Goal: Task Accomplishment & Management: Manage account settings

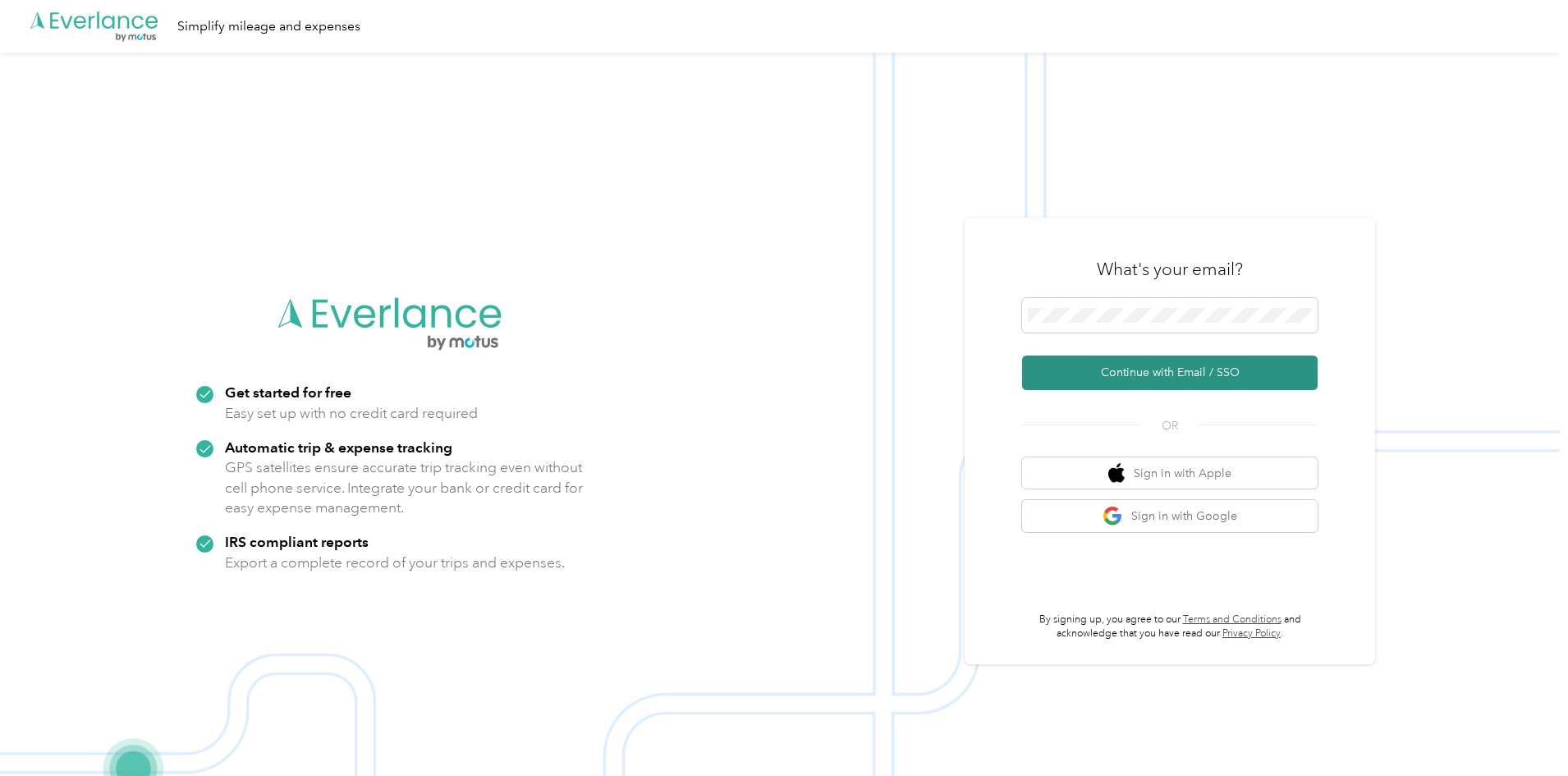
click at [1114, 376] on button "Continue with Email / SSO" at bounding box center [1170, 373] width 296 height 34
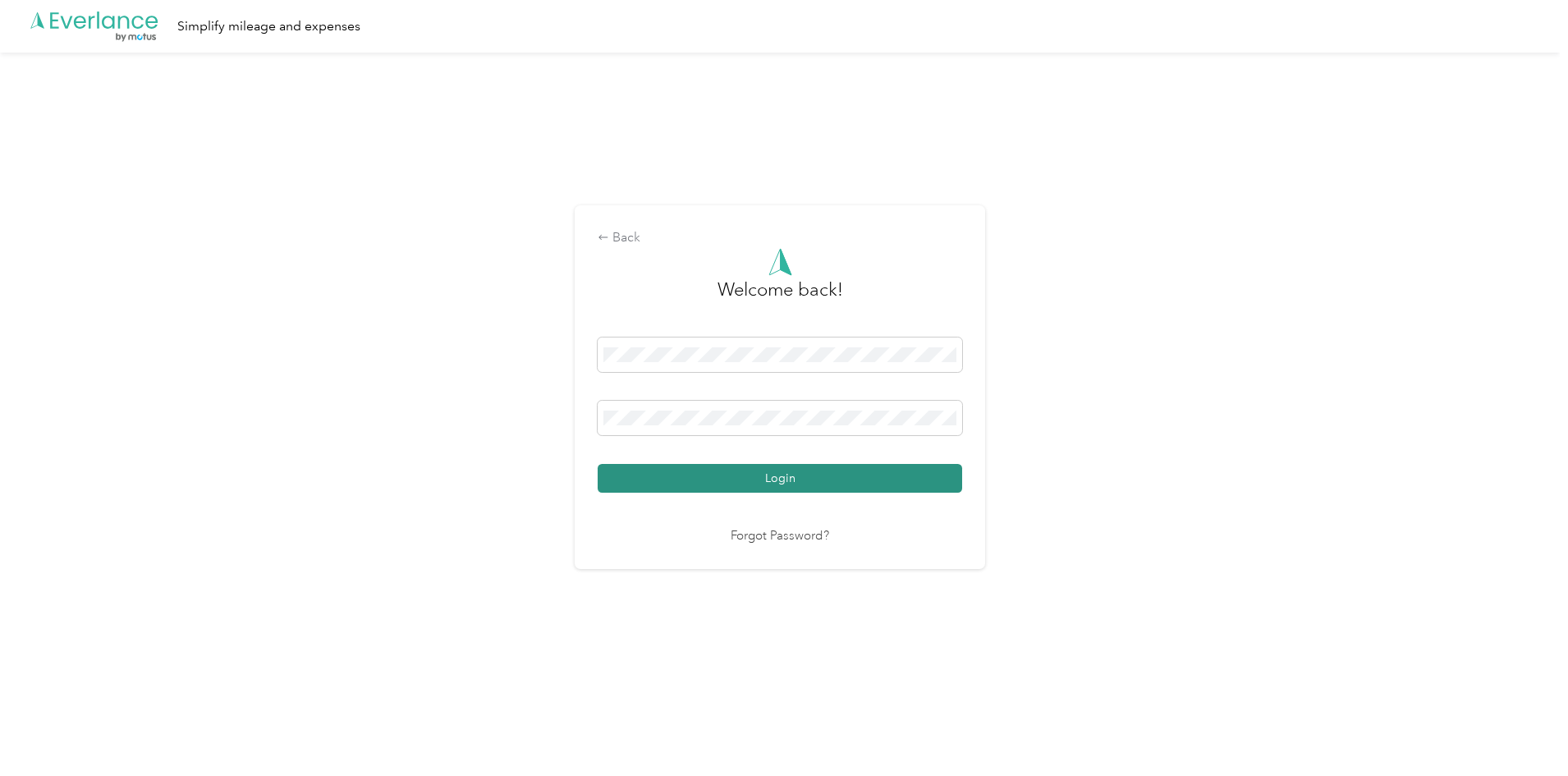
click at [766, 486] on button "Login" at bounding box center [780, 478] width 365 height 29
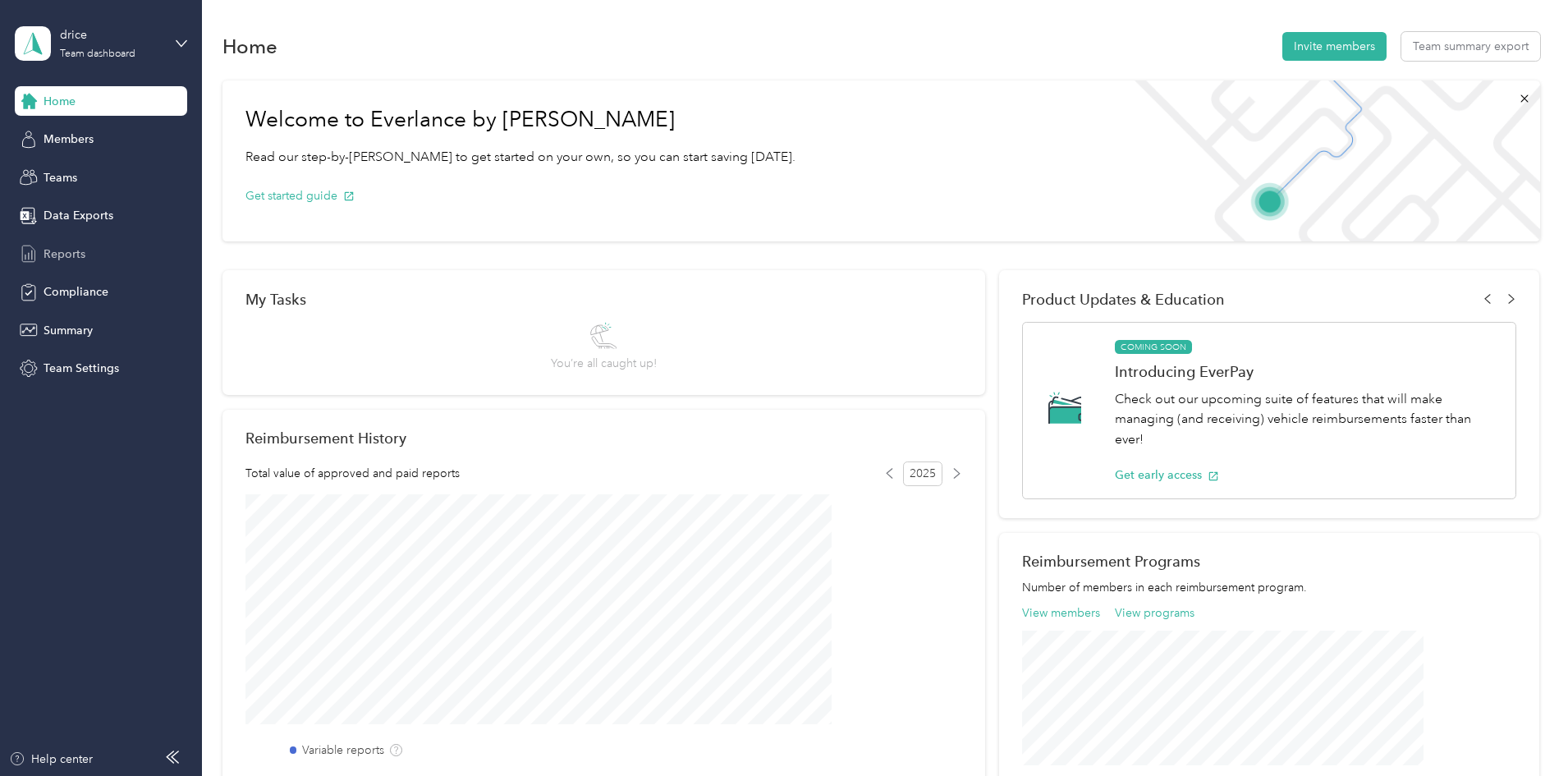
click at [70, 258] on span "Reports" at bounding box center [64, 253] width 42 height 17
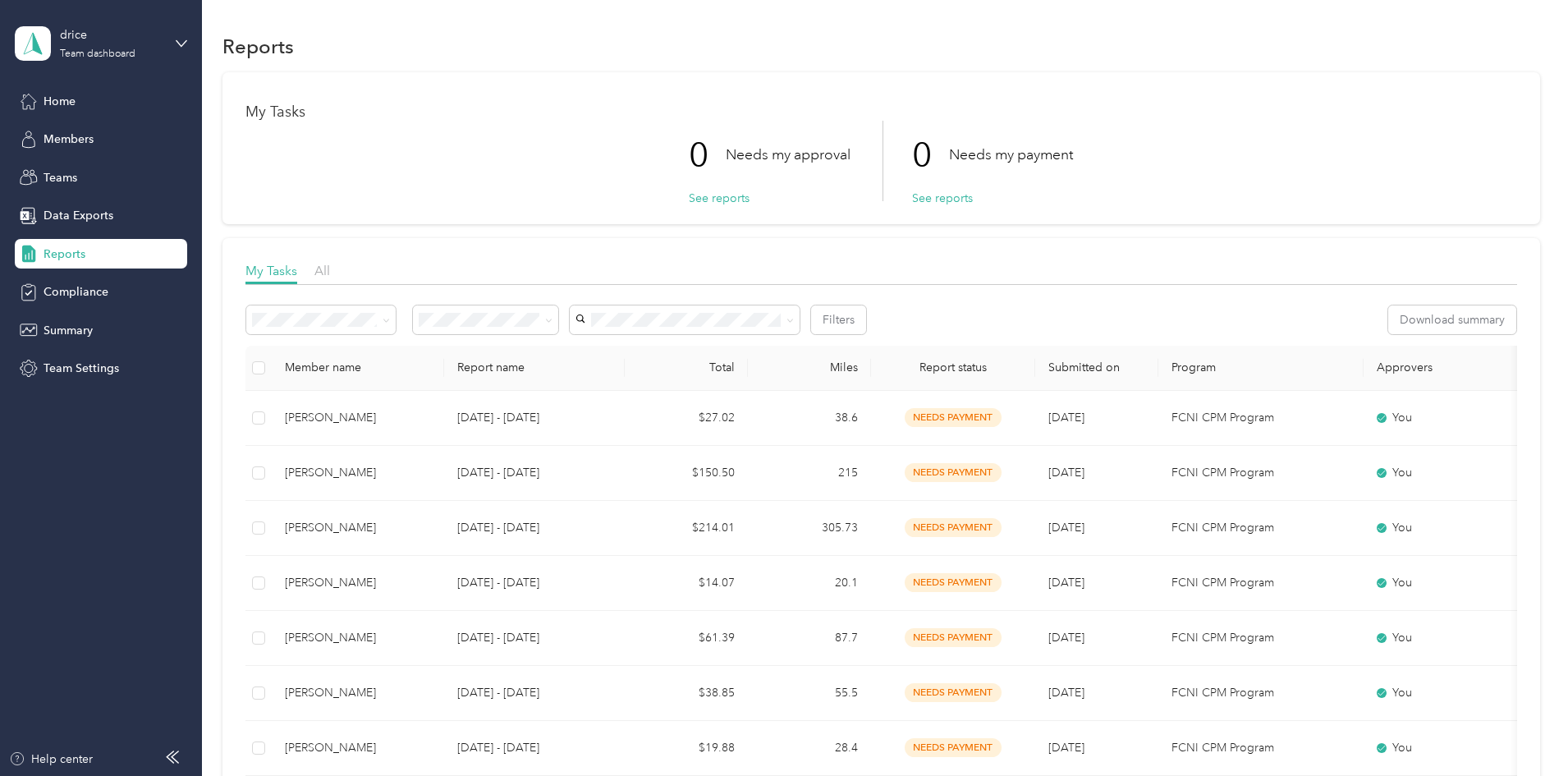
click at [64, 253] on span "Reports" at bounding box center [64, 253] width 42 height 17
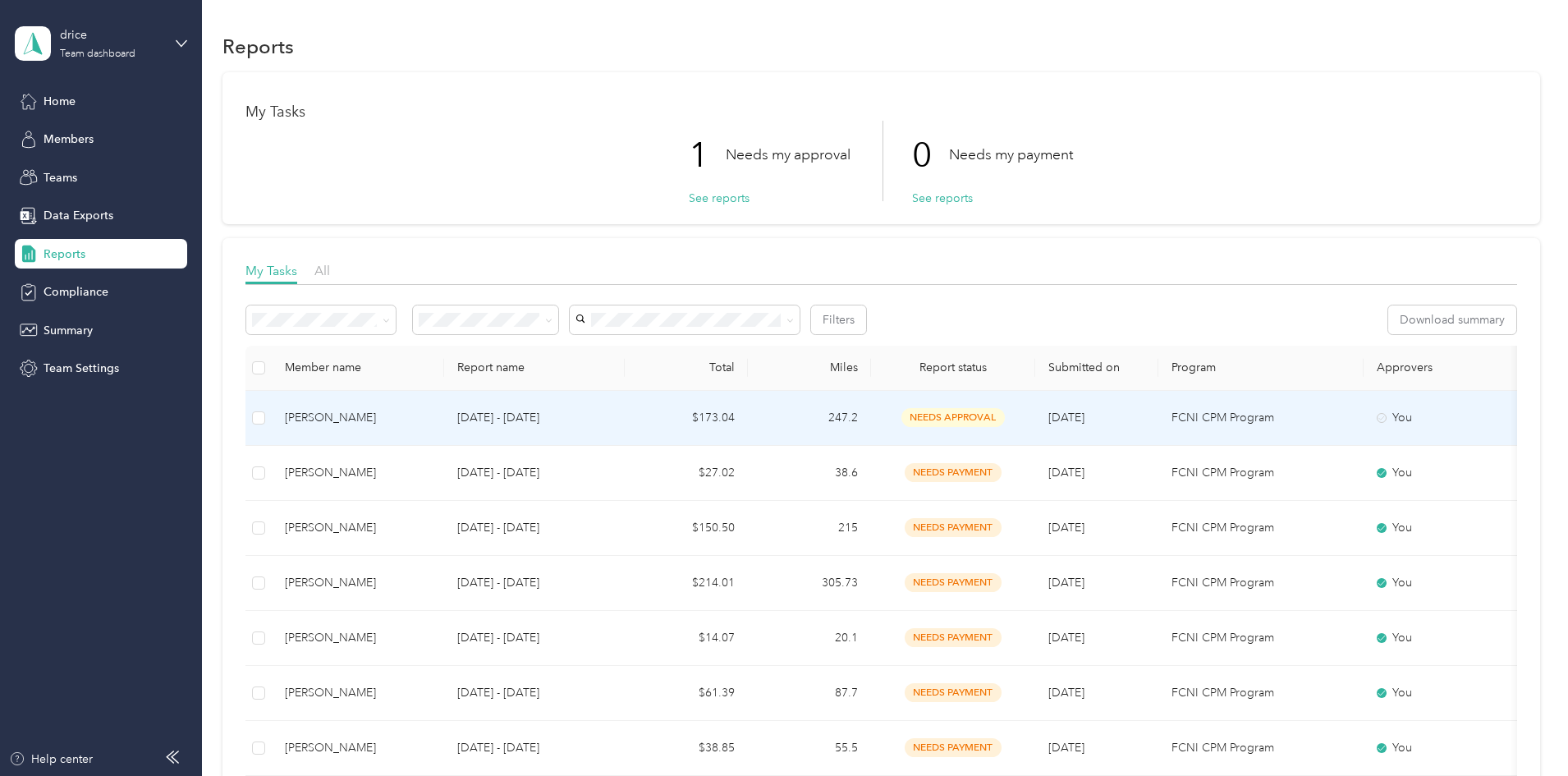
click at [1004, 421] on span "needs approval" at bounding box center [953, 417] width 103 height 19
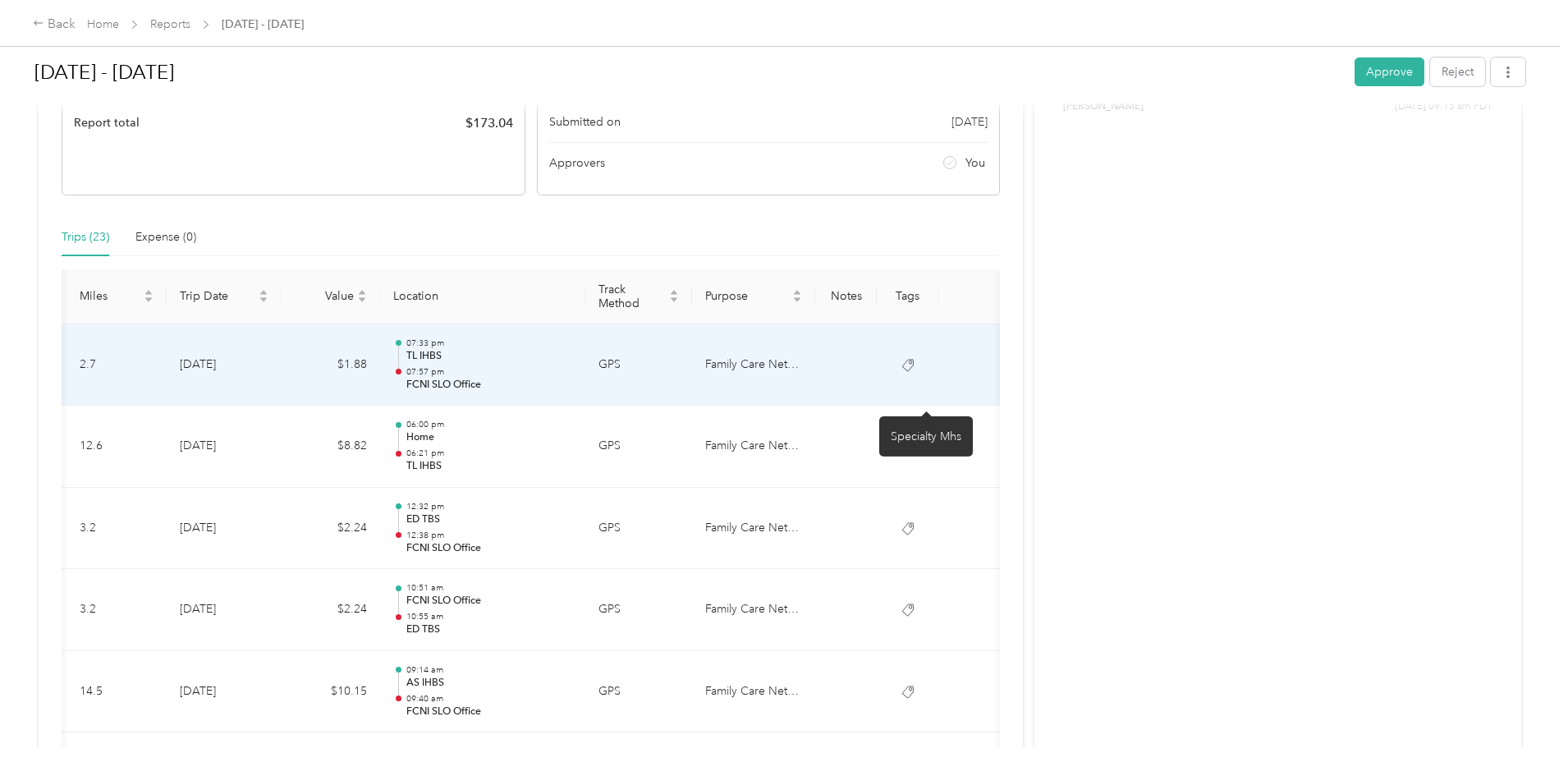
scroll to position [134, 0]
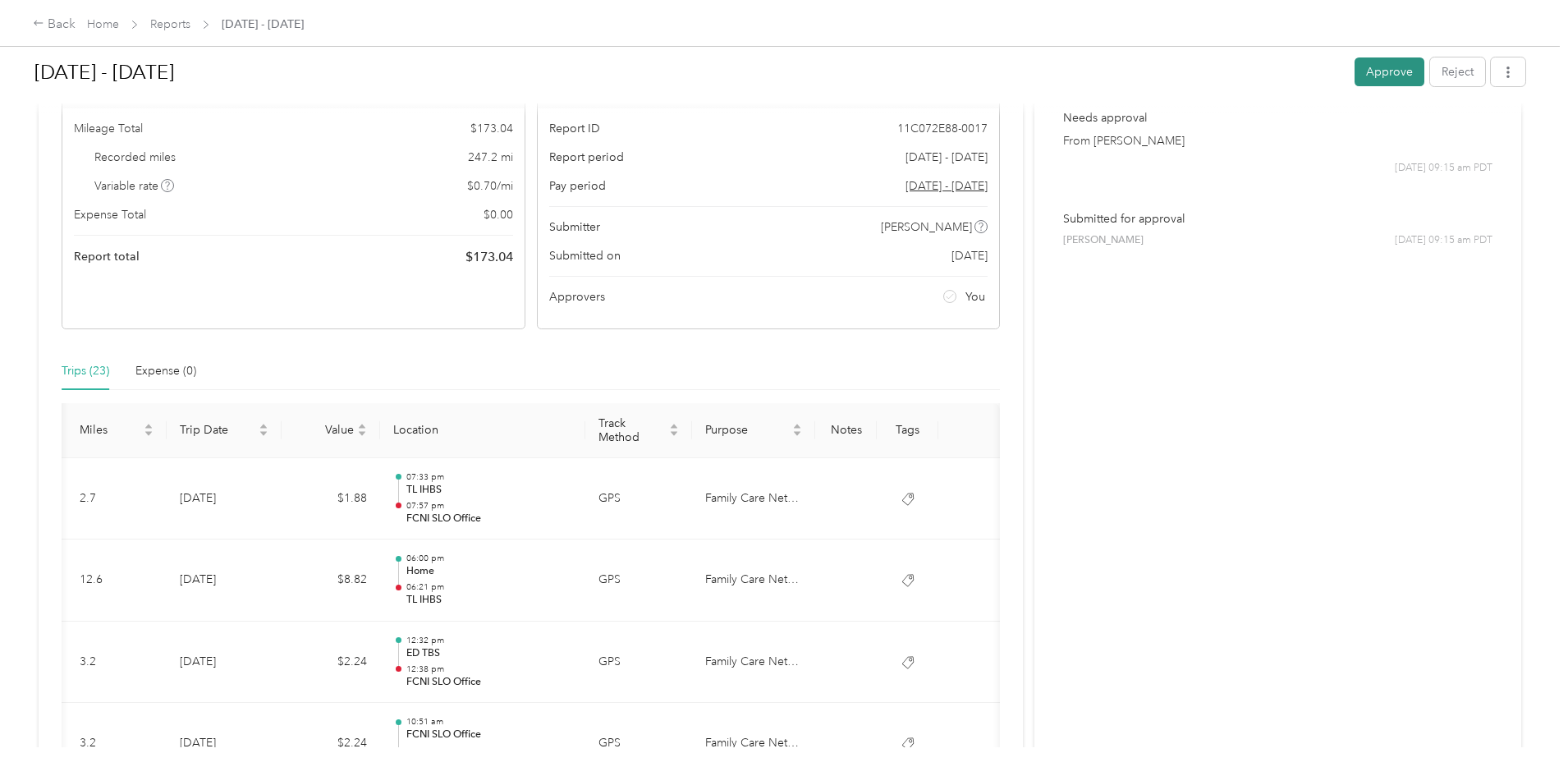
click at [1355, 71] on button "Approve" at bounding box center [1389, 72] width 70 height 29
